Goal: Navigation & Orientation: Find specific page/section

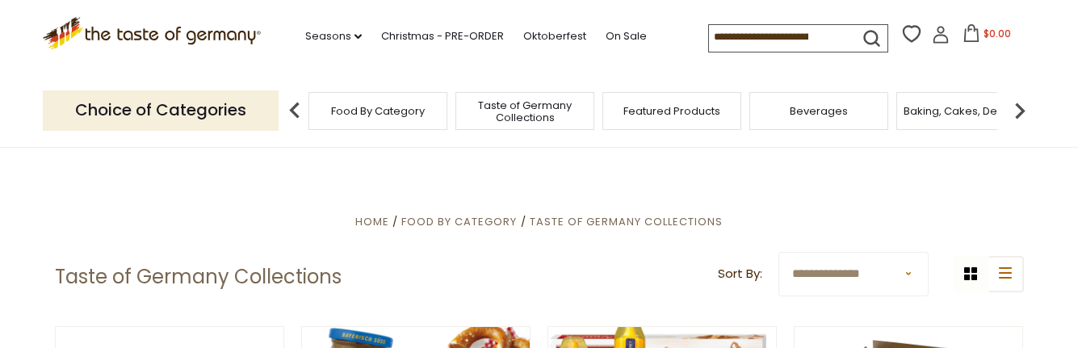
click at [1018, 115] on img at bounding box center [1020, 110] width 32 height 32
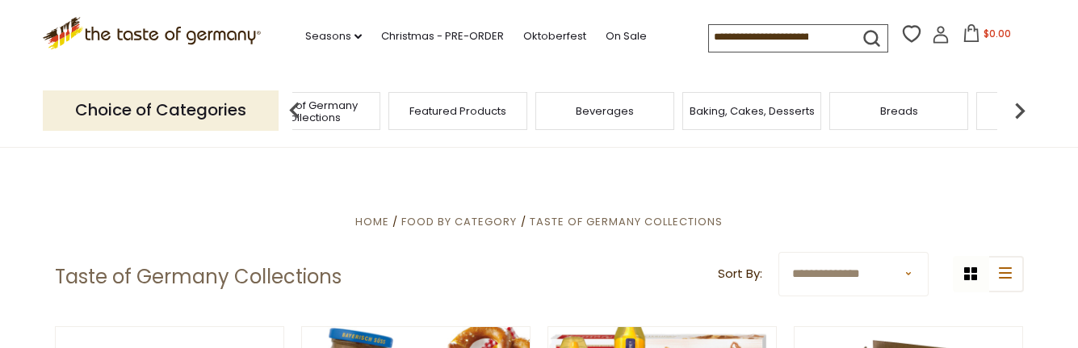
click at [1018, 115] on img at bounding box center [1020, 110] width 32 height 32
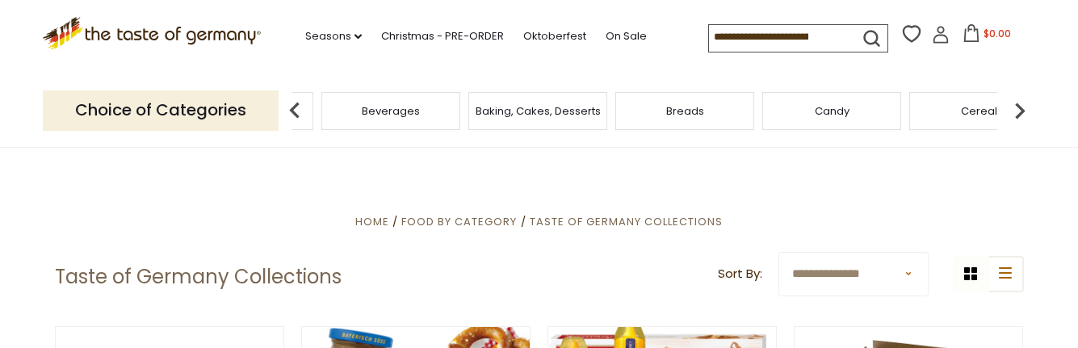
click at [1018, 115] on img at bounding box center [1020, 110] width 32 height 32
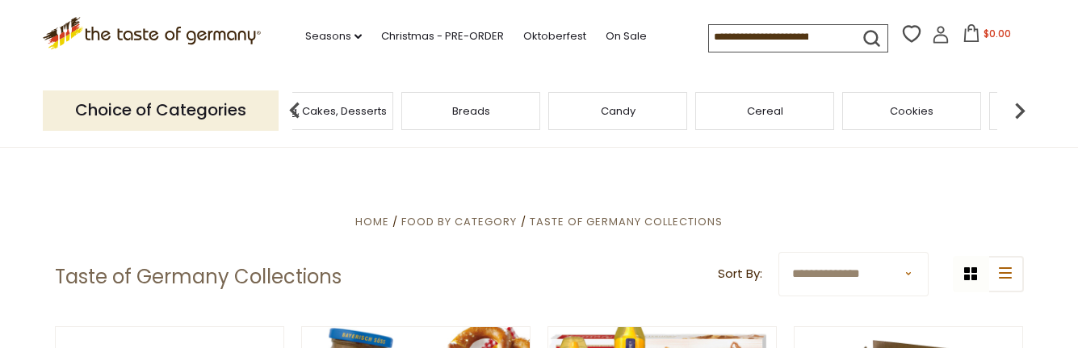
click at [1018, 115] on img at bounding box center [1020, 110] width 32 height 32
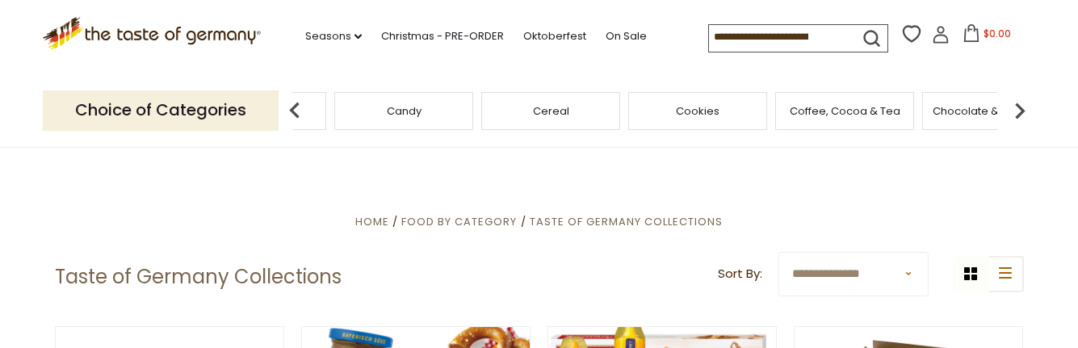
click at [1018, 115] on img at bounding box center [1020, 110] width 32 height 32
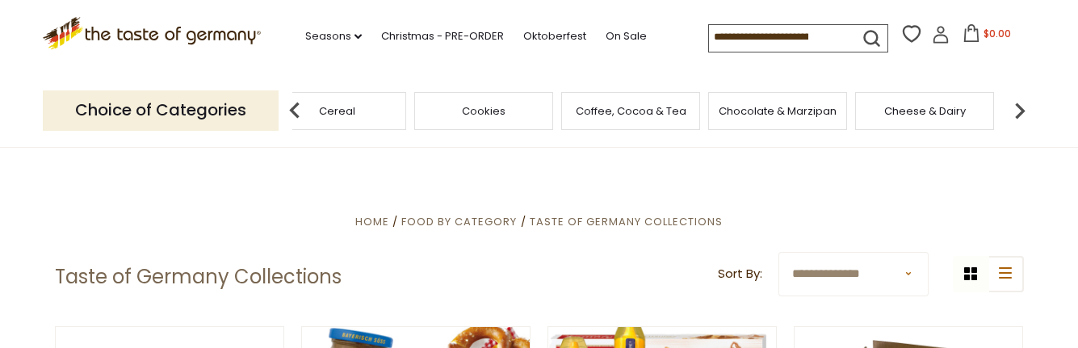
click at [1018, 115] on img at bounding box center [1020, 110] width 32 height 32
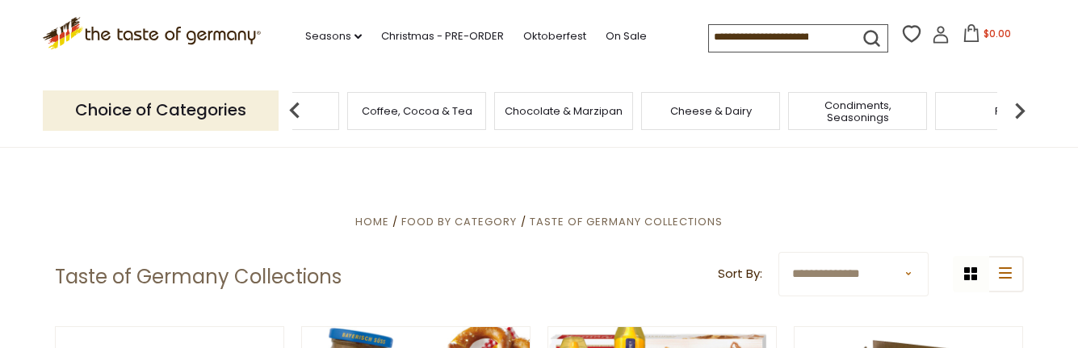
click at [1018, 115] on img at bounding box center [1020, 110] width 32 height 32
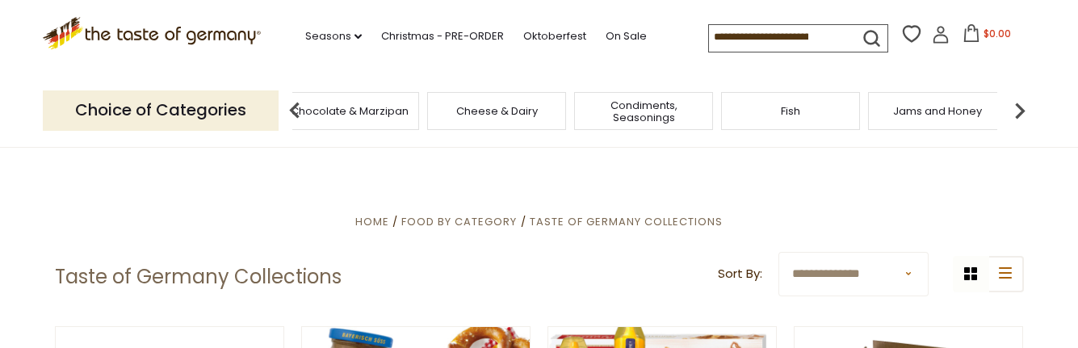
click at [1018, 115] on img at bounding box center [1020, 110] width 32 height 32
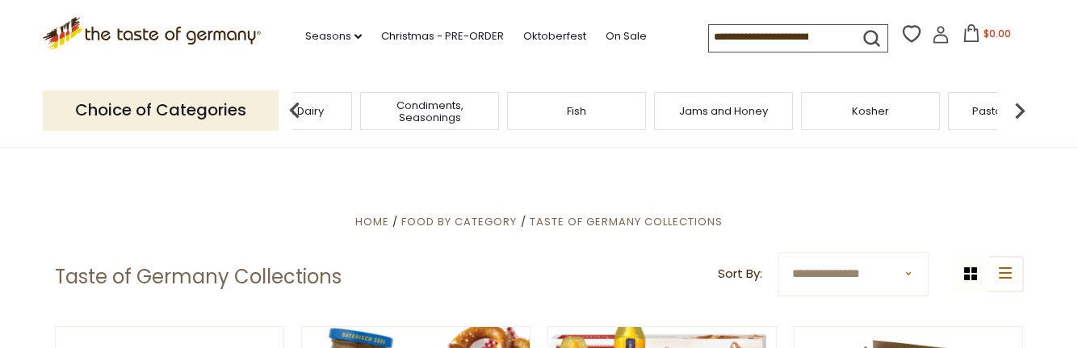
click at [1018, 115] on img at bounding box center [1020, 110] width 32 height 32
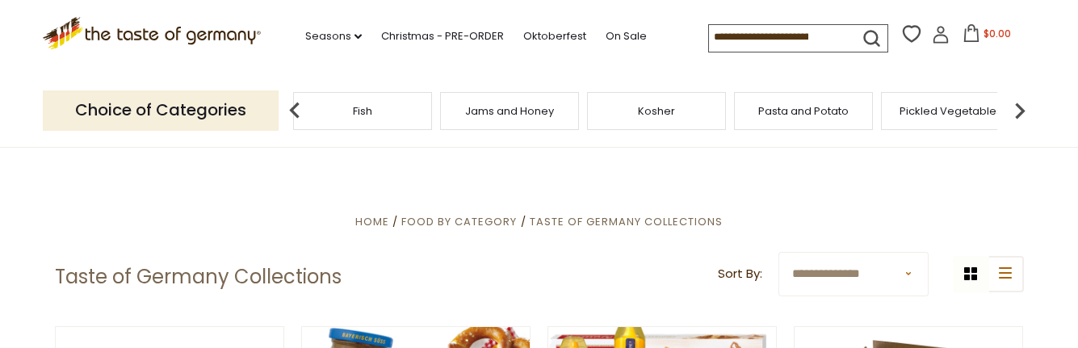
click at [1018, 115] on img at bounding box center [1020, 110] width 32 height 32
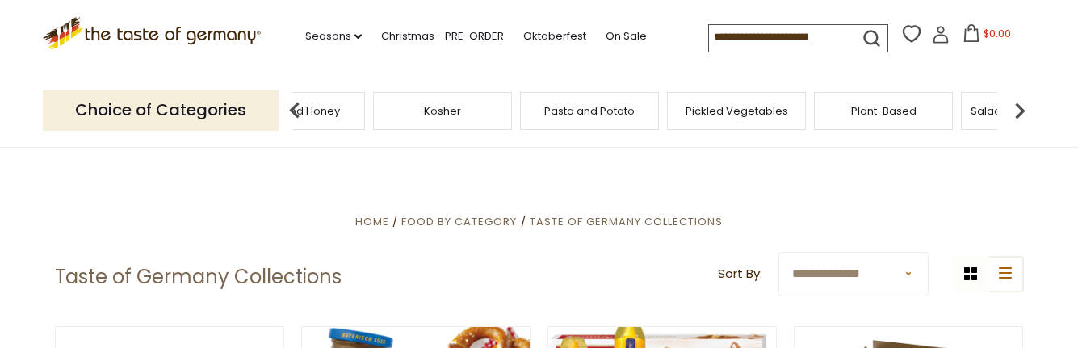
click at [1018, 115] on img at bounding box center [1020, 110] width 32 height 32
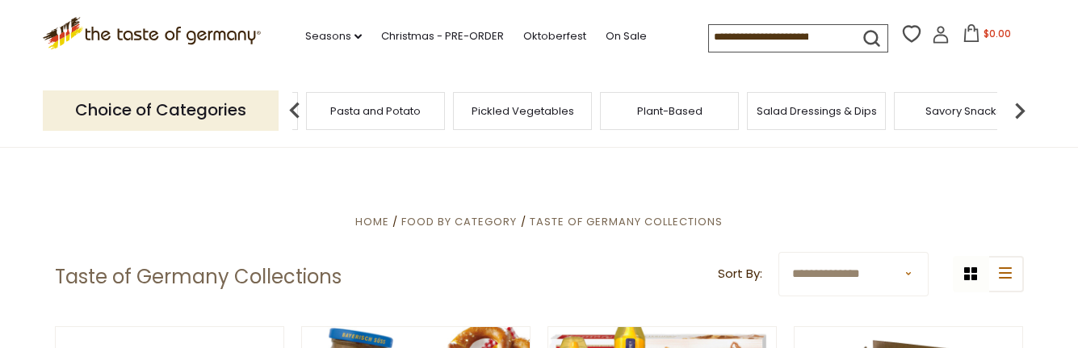
click at [1018, 115] on img at bounding box center [1020, 110] width 32 height 32
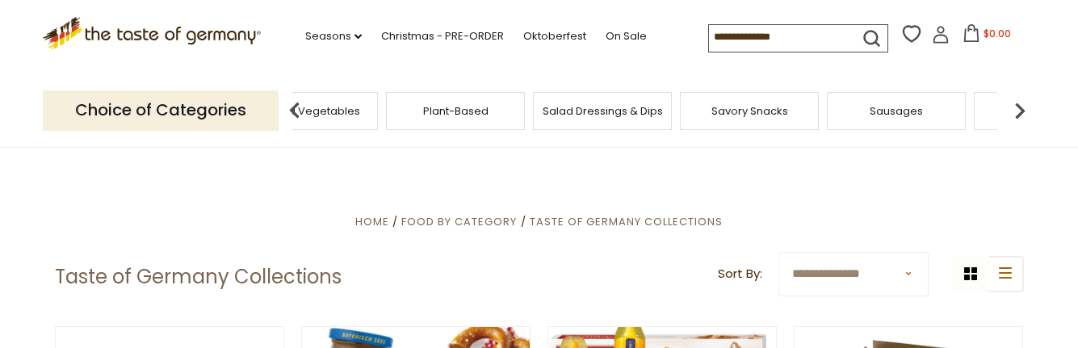
click at [1018, 115] on img at bounding box center [1020, 110] width 32 height 32
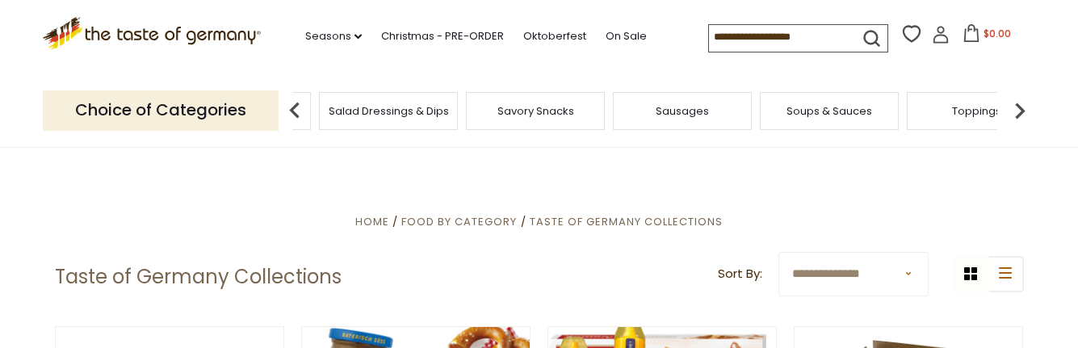
click at [1018, 115] on img at bounding box center [1020, 110] width 32 height 32
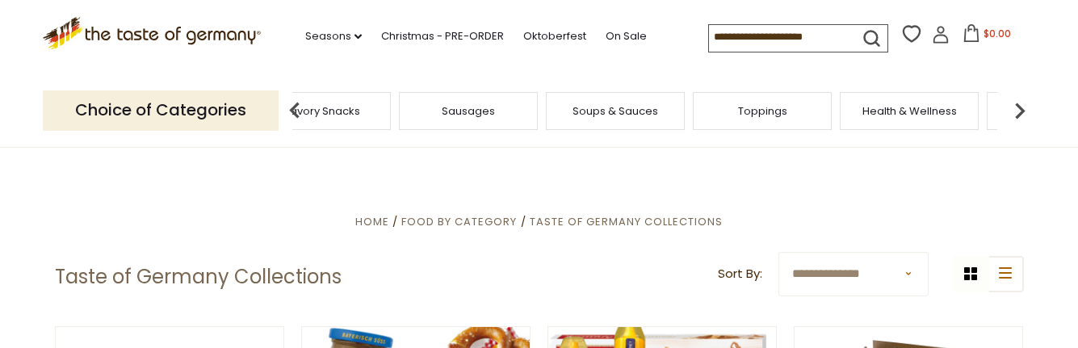
click at [1018, 115] on img at bounding box center [1020, 110] width 32 height 32
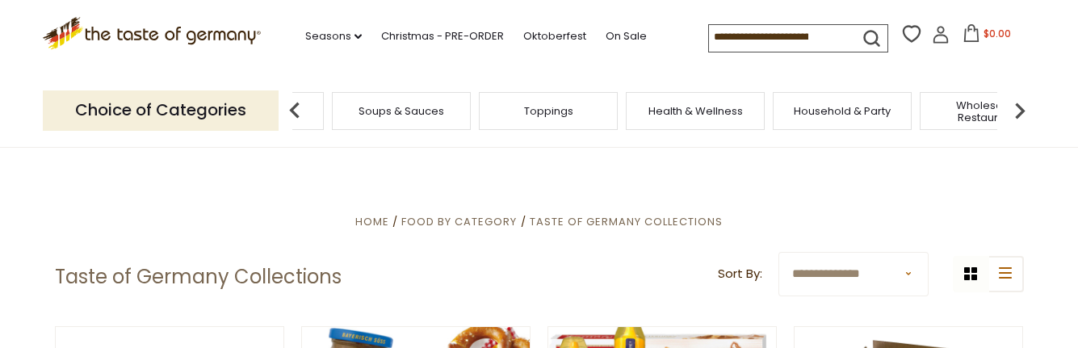
click at [1018, 115] on img at bounding box center [1020, 110] width 32 height 32
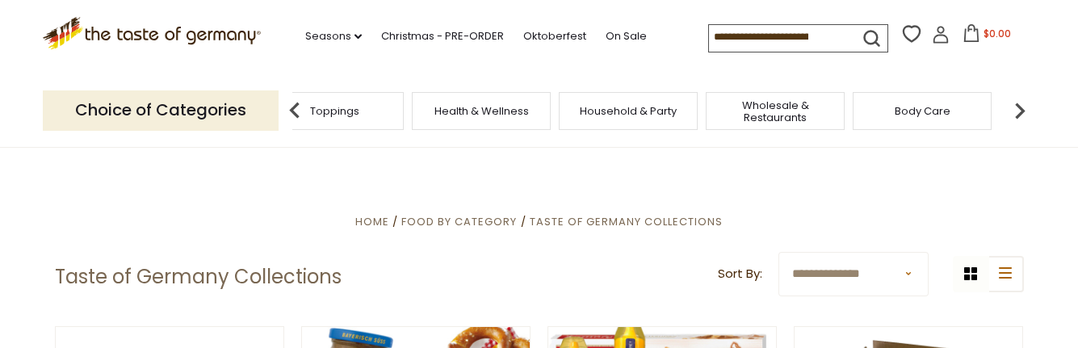
click at [1018, 115] on img at bounding box center [1020, 110] width 32 height 32
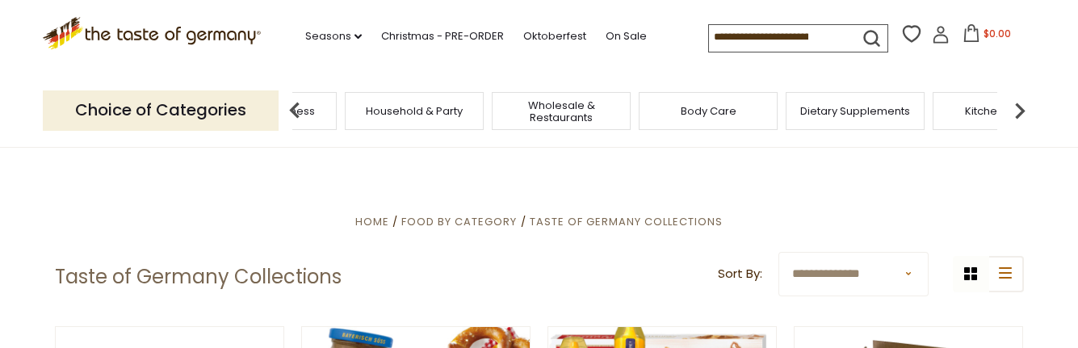
click at [1018, 115] on img at bounding box center [1020, 110] width 32 height 32
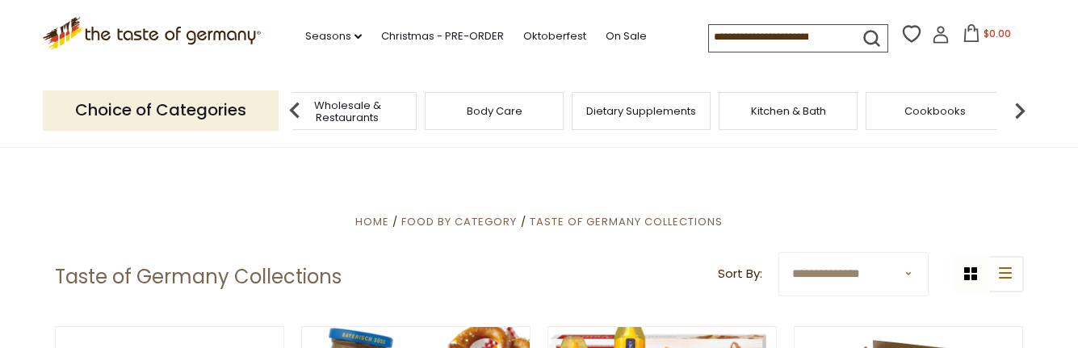
click at [1018, 115] on img at bounding box center [1020, 110] width 32 height 32
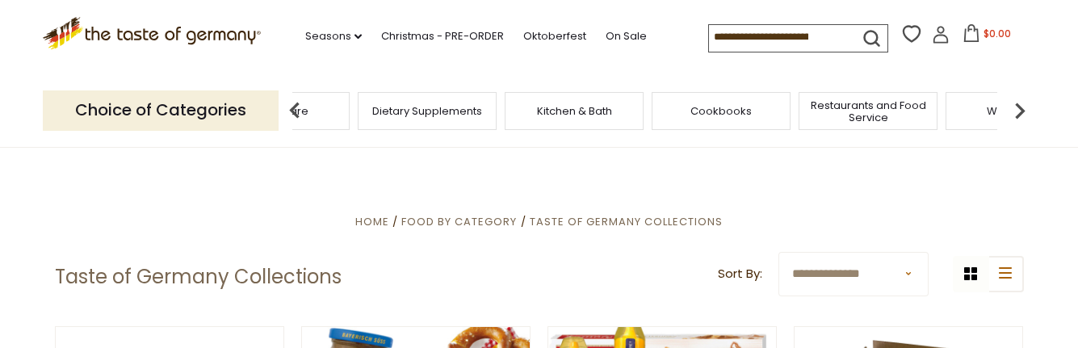
click at [1018, 115] on img at bounding box center [1020, 110] width 32 height 32
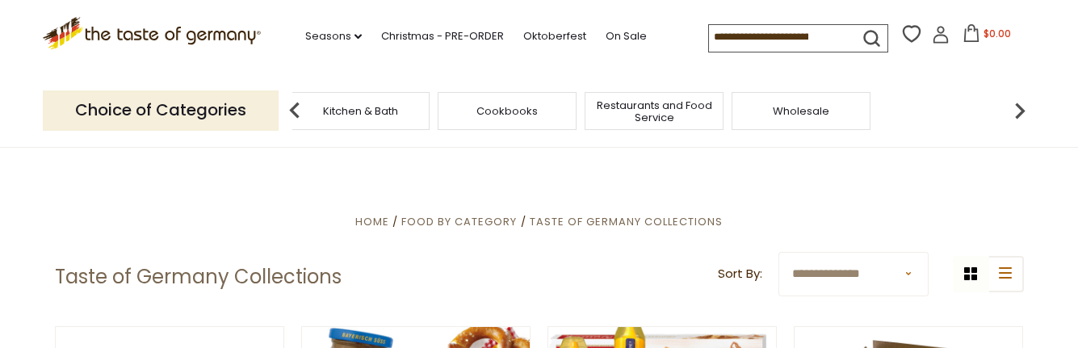
click at [1018, 115] on img at bounding box center [1020, 110] width 32 height 32
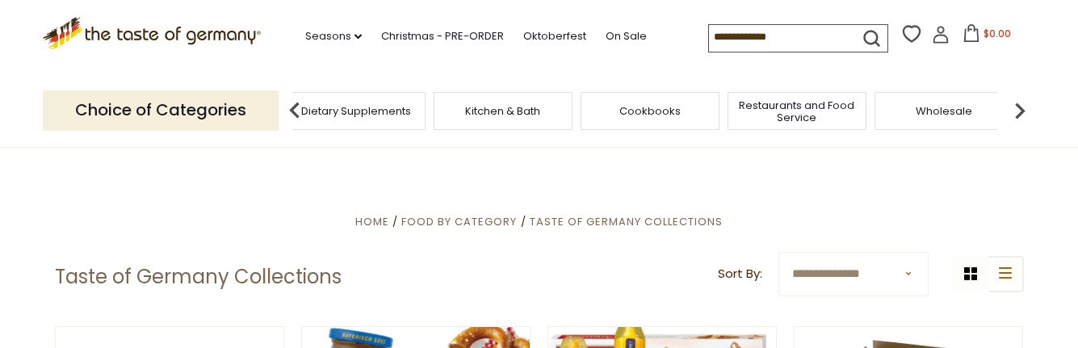
click at [1018, 115] on img at bounding box center [1020, 110] width 32 height 32
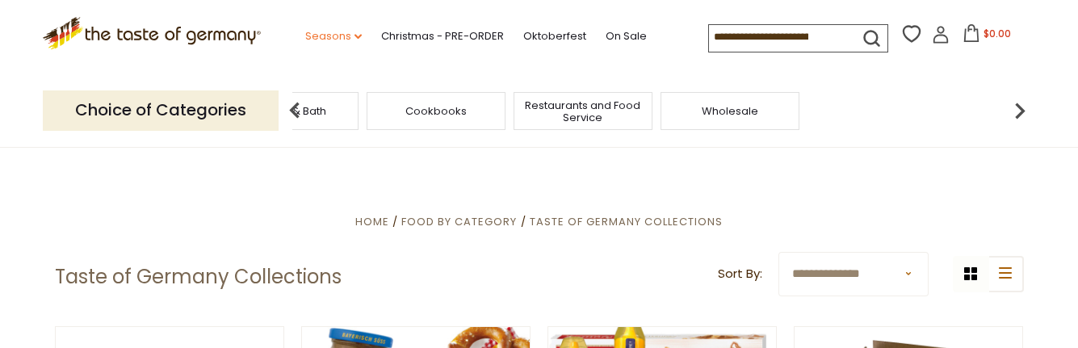
click at [338, 36] on link "Seasons dropdown_arrow" at bounding box center [333, 36] width 57 height 18
